Goal: Find specific page/section

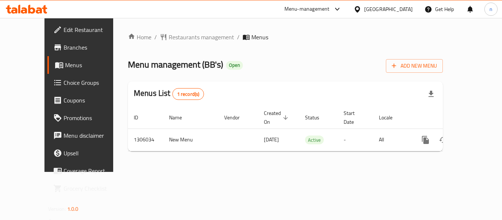
click at [361, 8] on icon at bounding box center [358, 10] width 8 height 8
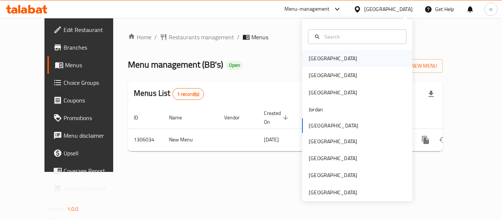
click at [309, 58] on div "[GEOGRAPHIC_DATA]" at bounding box center [333, 58] width 49 height 8
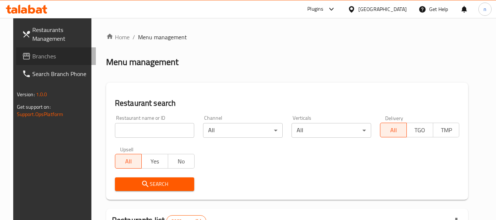
click at [42, 58] on span "Branches" at bounding box center [61, 56] width 58 height 9
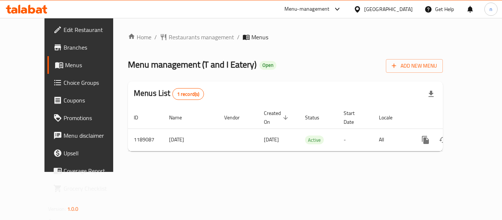
click at [53, 150] on icon at bounding box center [57, 153] width 9 height 9
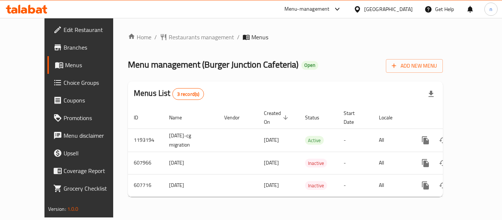
click at [335, 6] on icon at bounding box center [337, 9] width 9 height 9
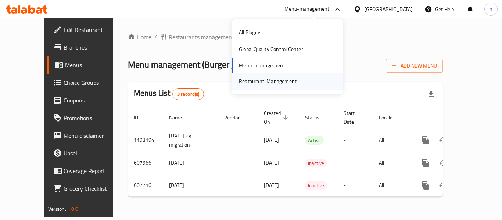
click at [301, 80] on div "Restaurant-Management" at bounding box center [267, 81] width 69 height 17
